Goal: Subscribe to service/newsletter

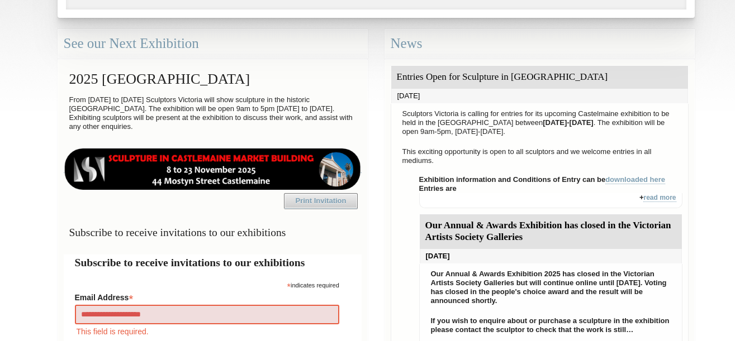
type input "**********"
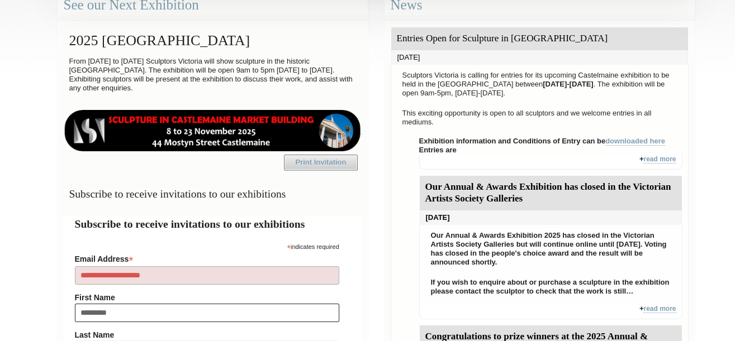
type input "**********"
type input "********"
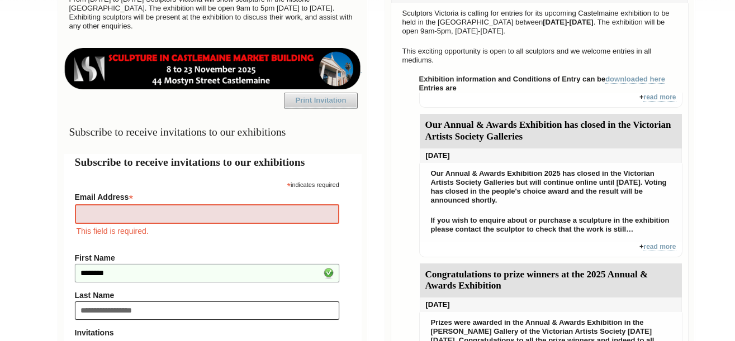
type input "**********"
